Goal: Navigation & Orientation: Find specific page/section

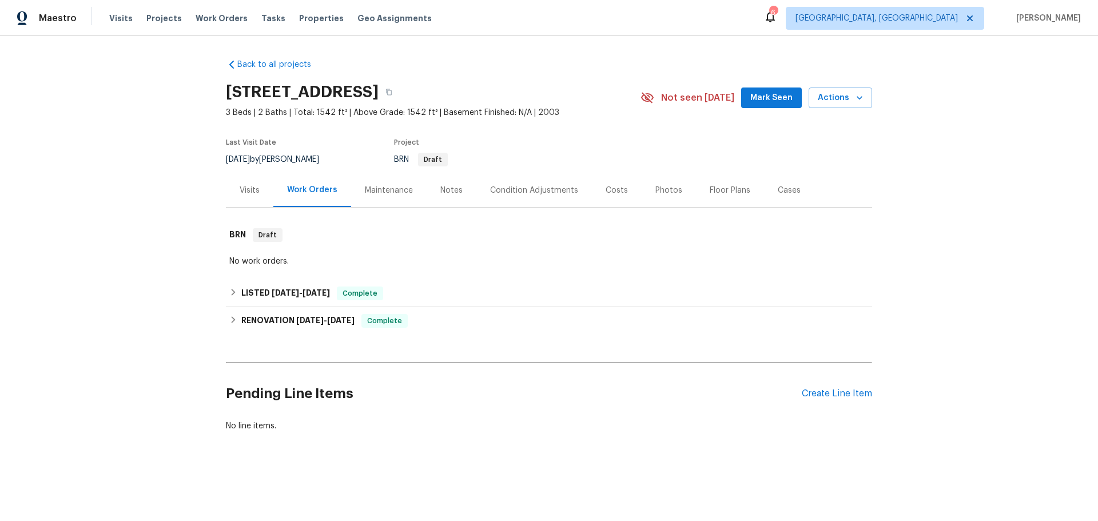
click at [250, 197] on div "Visits" at bounding box center [249, 190] width 47 height 34
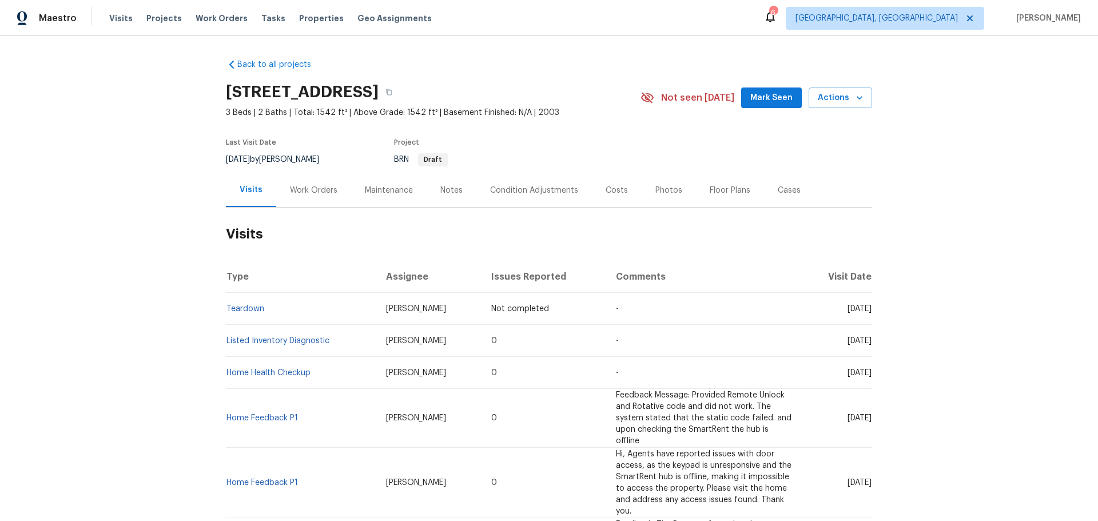
click at [374, 192] on div "Maintenance" at bounding box center [389, 190] width 48 height 11
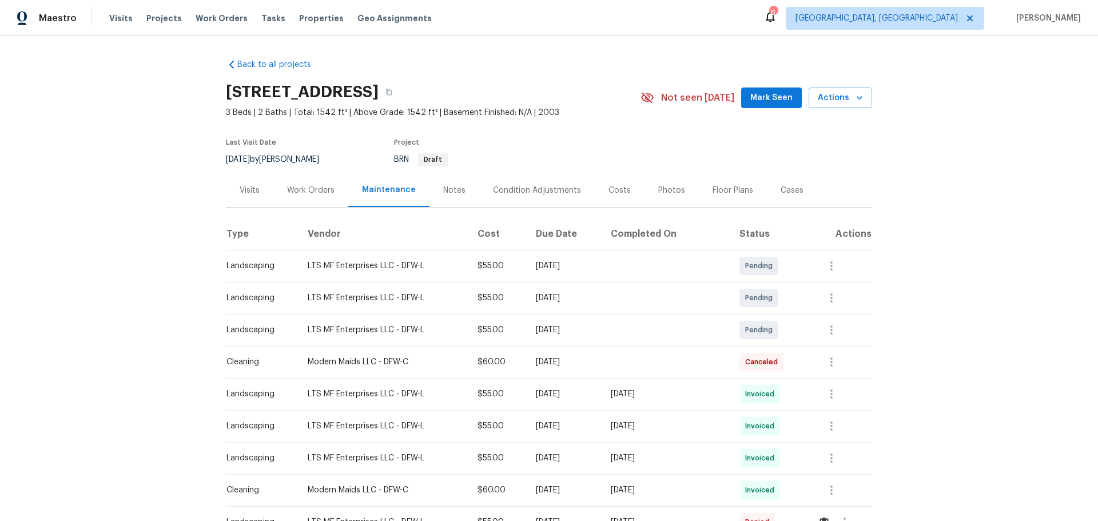
click at [448, 196] on div "Notes" at bounding box center [454, 190] width 22 height 11
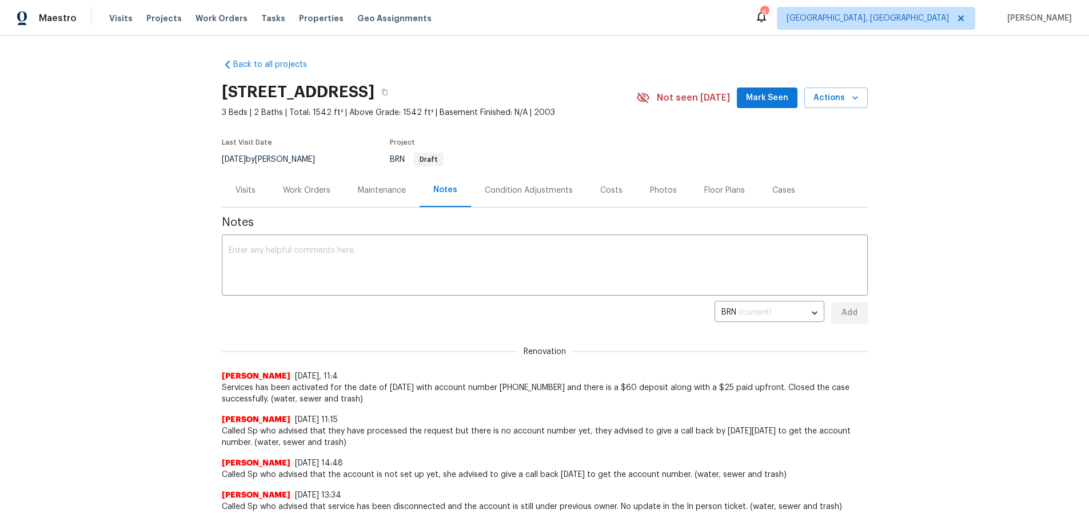
click at [518, 190] on div "Condition Adjustments" at bounding box center [529, 190] width 88 height 11
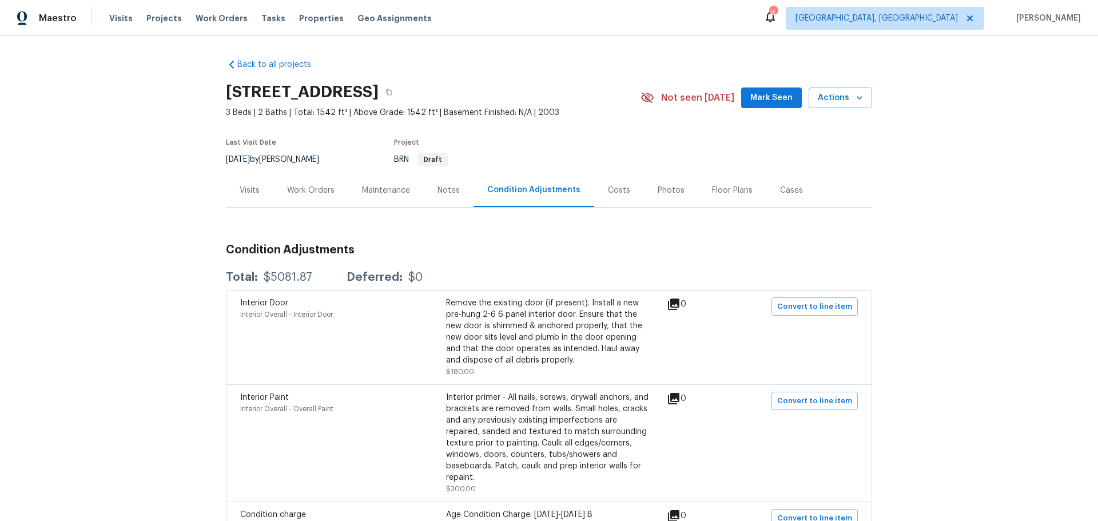
click at [305, 190] on div "Work Orders" at bounding box center [310, 190] width 47 height 11
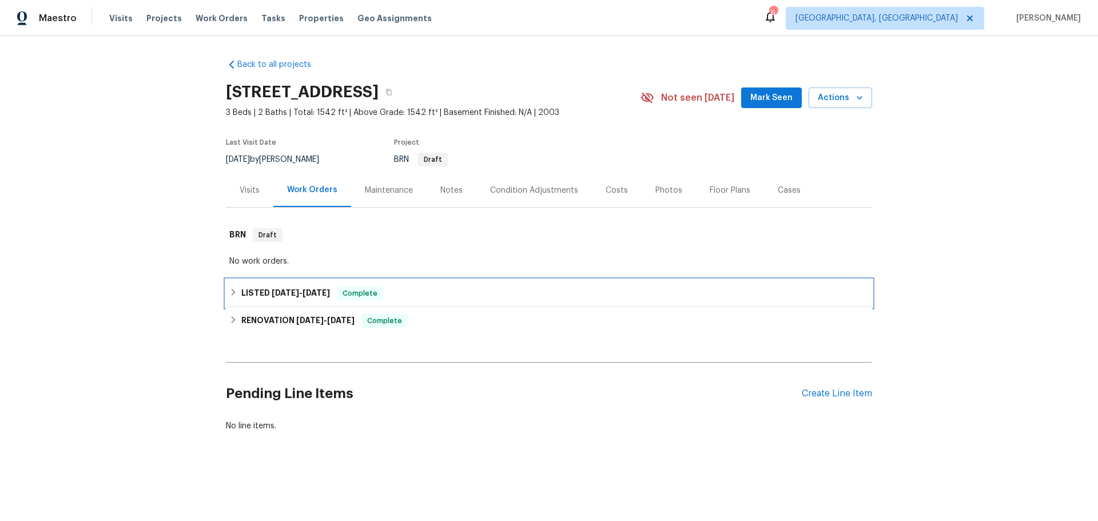
drag, startPoint x: 291, startPoint y: 294, endPoint x: 333, endPoint y: 301, distance: 42.4
click at [292, 293] on span "[DATE]" at bounding box center [285, 293] width 27 height 8
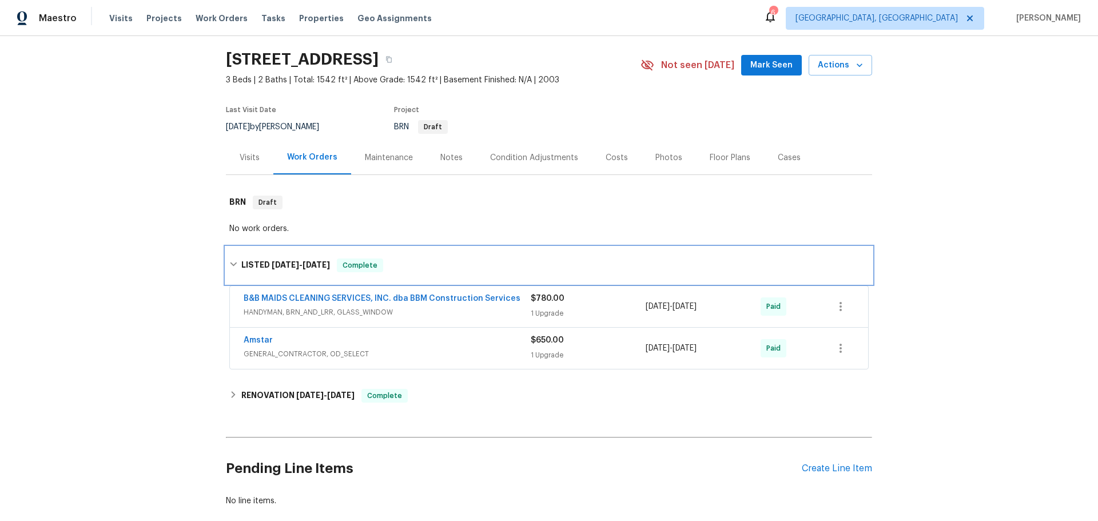
scroll to position [105, 0]
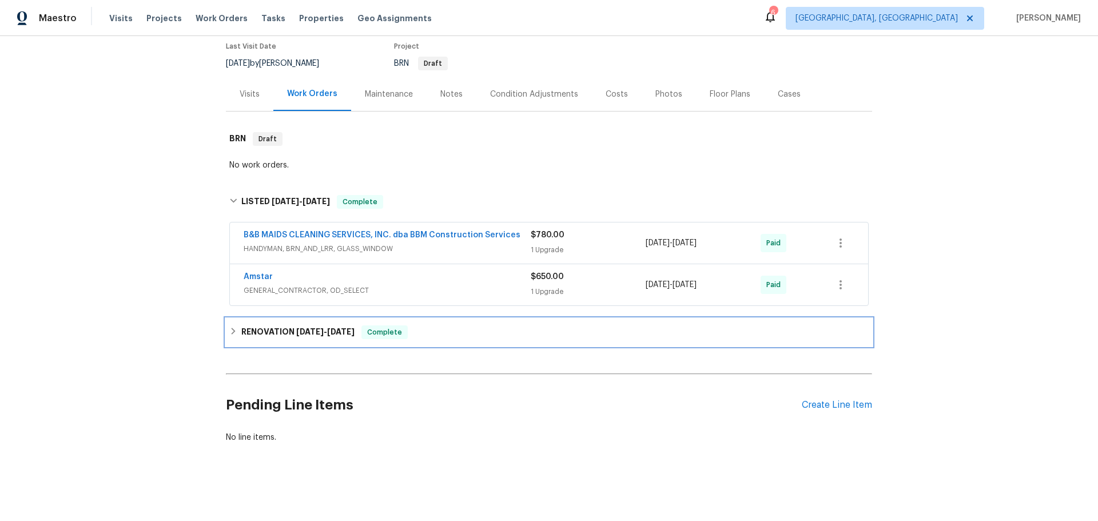
click at [298, 328] on span "[DATE]" at bounding box center [309, 332] width 27 height 8
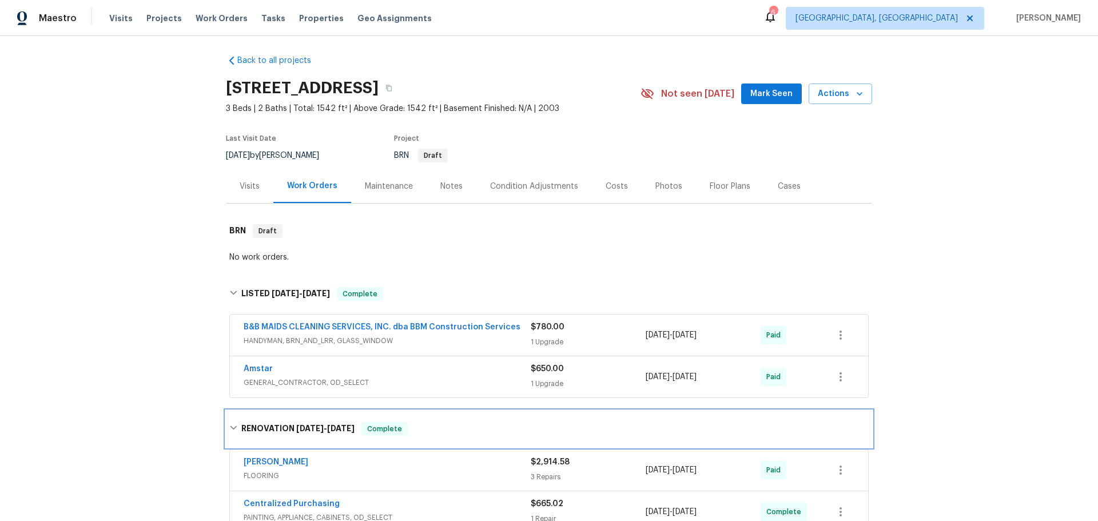
scroll to position [0, 0]
